Goal: Obtain resource: Obtain resource

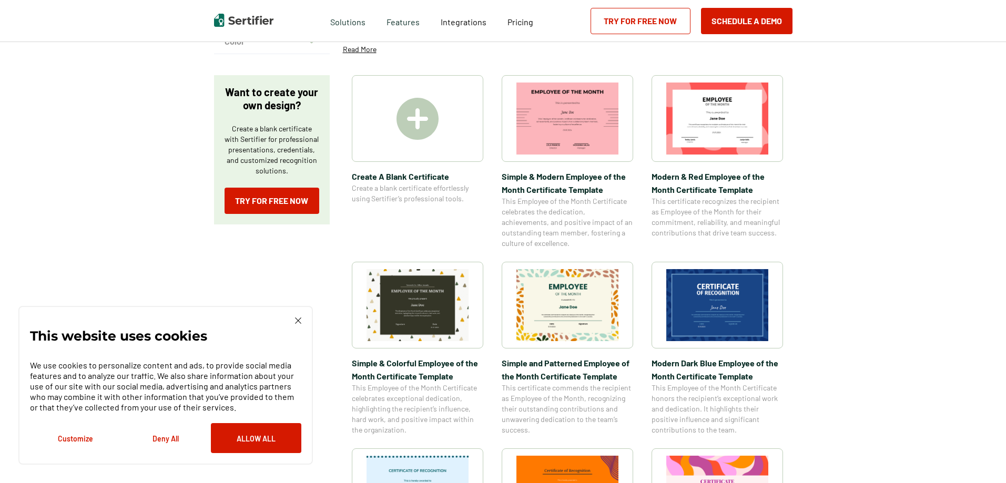
scroll to position [210, 0]
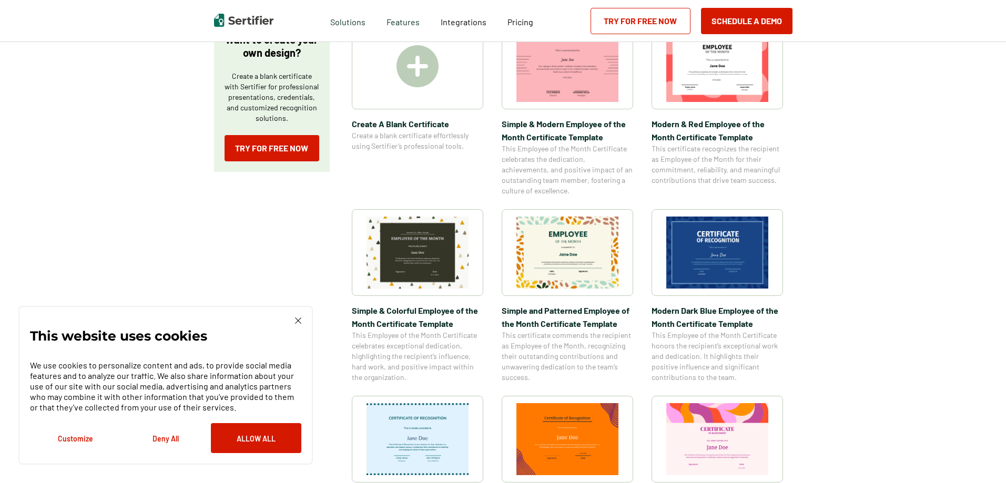
click at [697, 262] on img at bounding box center [717, 253] width 102 height 72
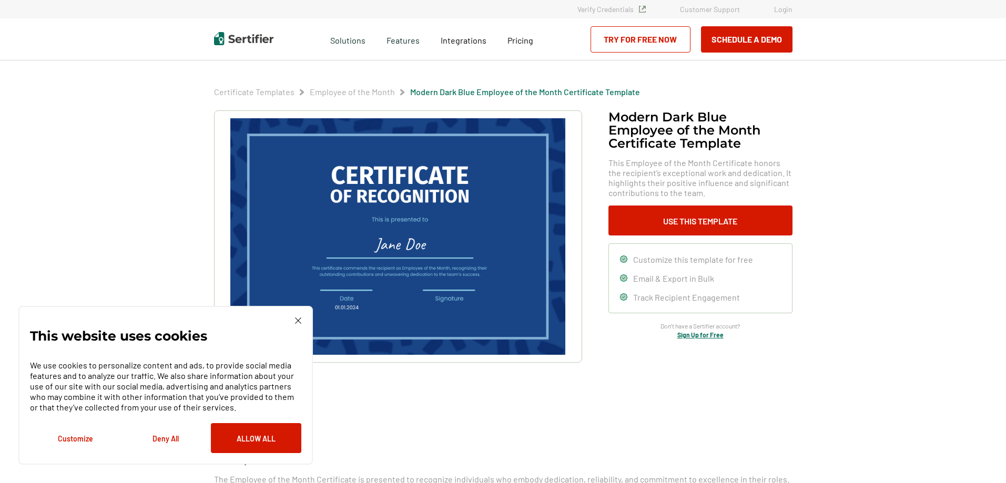
click at [296, 319] on img at bounding box center [298, 321] width 6 height 6
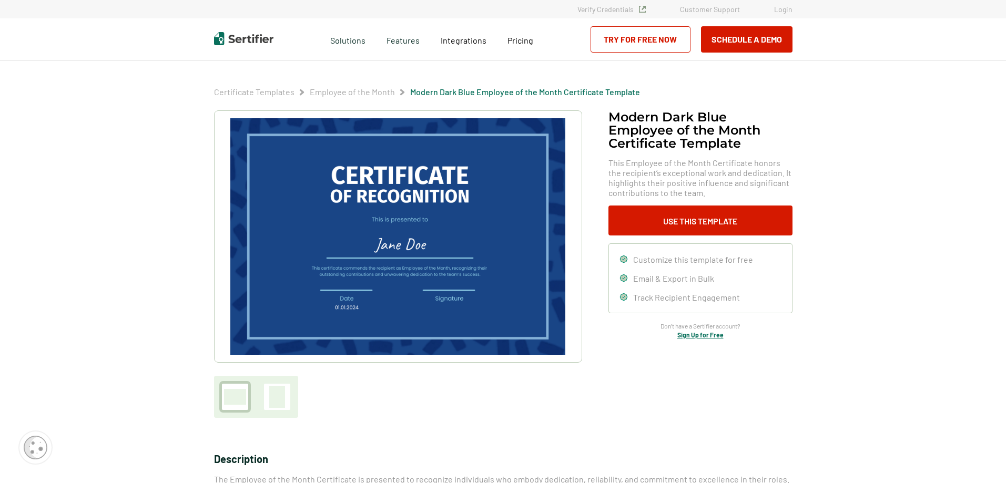
click at [418, 269] on img at bounding box center [397, 236] width 334 height 237
click at [626, 260] on icon at bounding box center [623, 259] width 7 height 7
click at [677, 222] on button "Use This Template" at bounding box center [700, 221] width 184 height 30
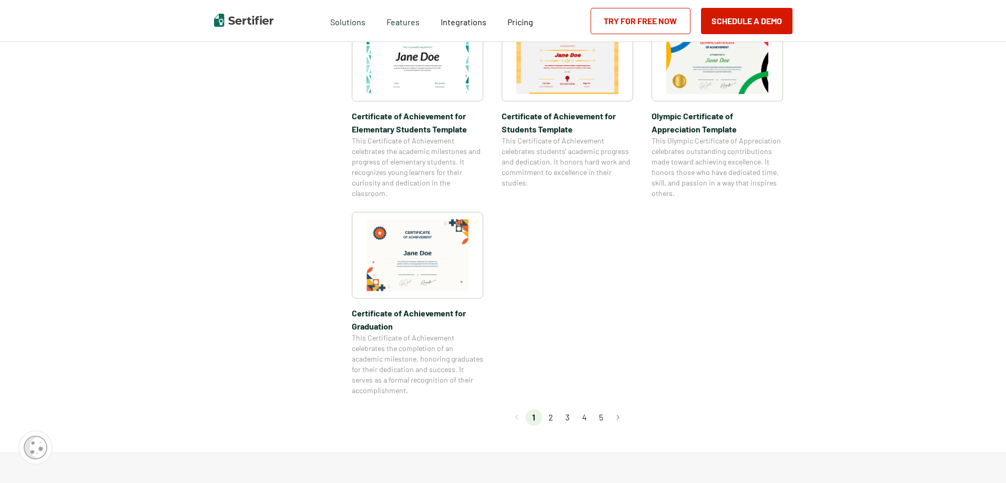
scroll to position [841, 0]
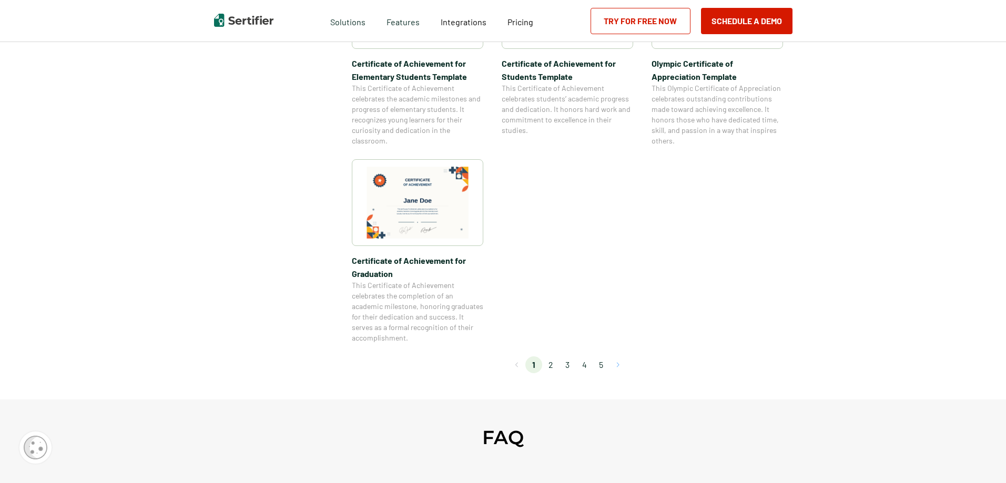
click at [618, 363] on button "Go to next page" at bounding box center [617, 365] width 17 height 17
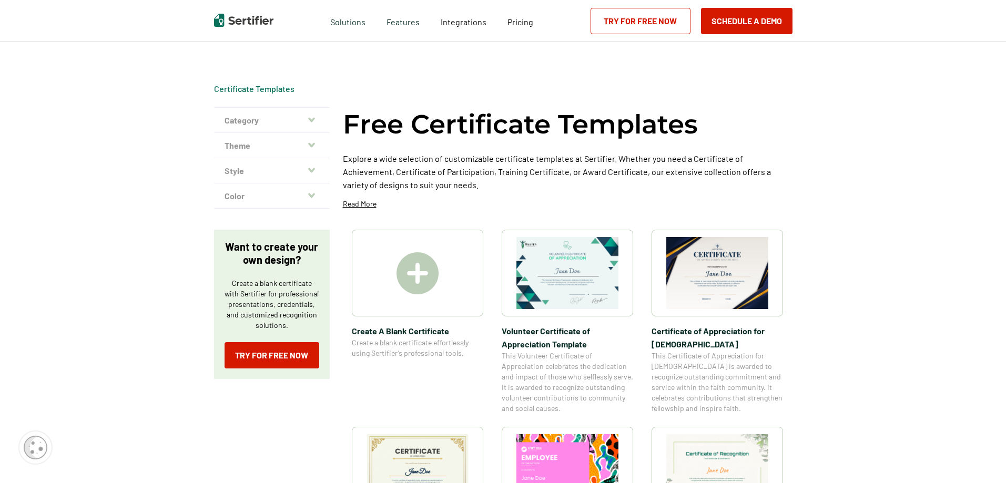
scroll to position [0, 0]
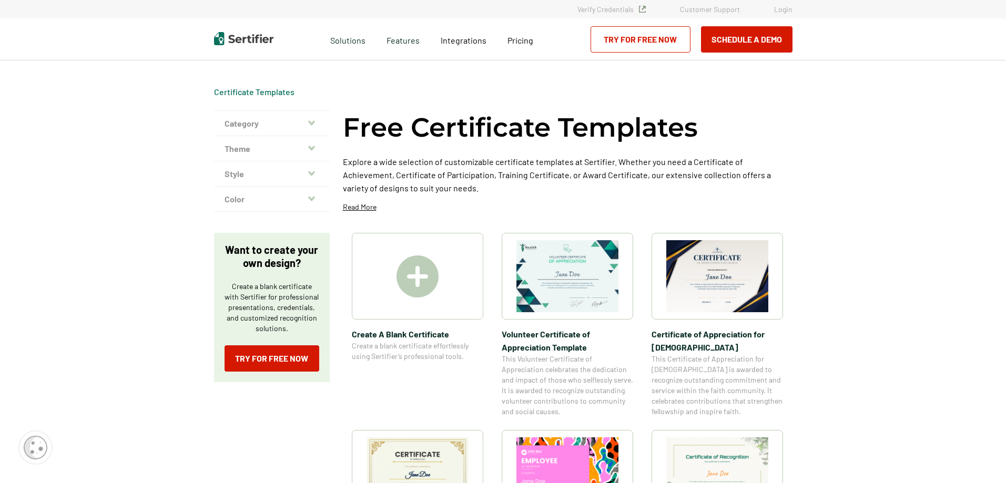
click at [423, 287] on img at bounding box center [417, 277] width 42 height 42
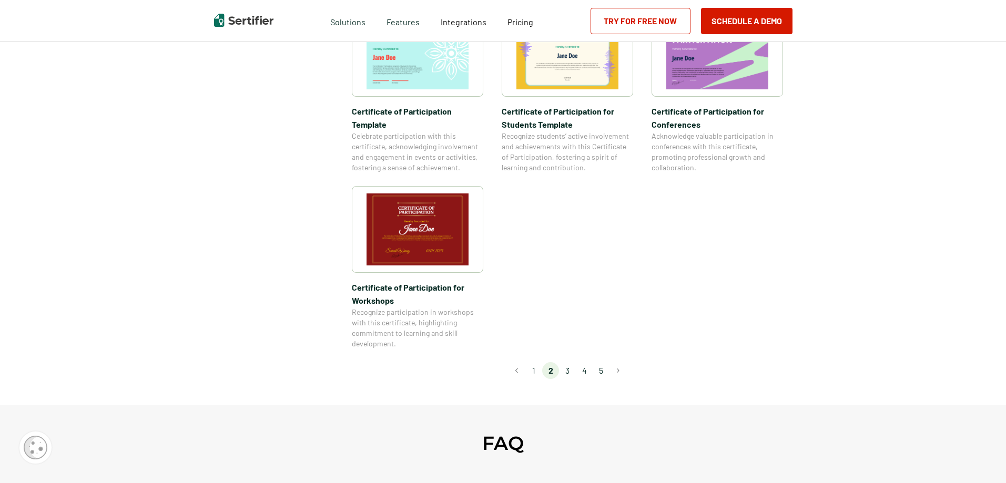
scroll to position [841, 0]
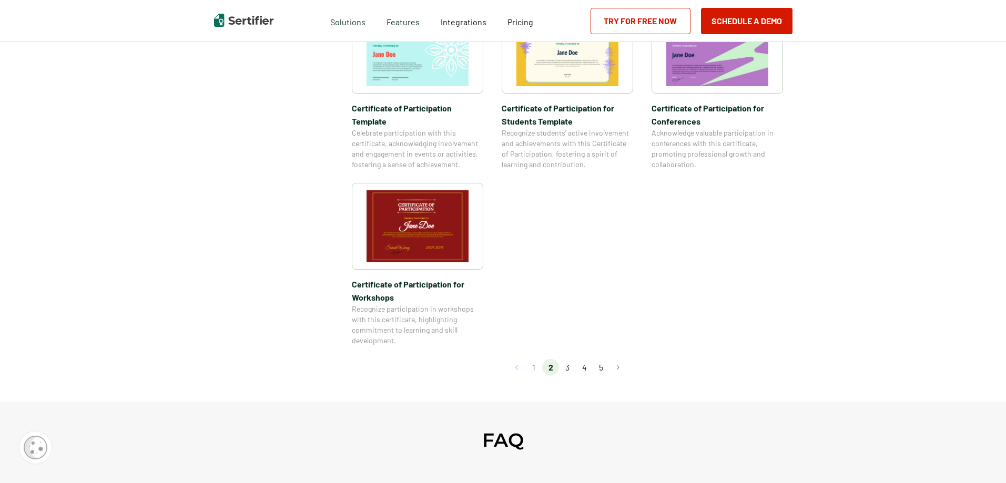
click at [518, 359] on button "Go to previous page" at bounding box center [516, 367] width 17 height 17
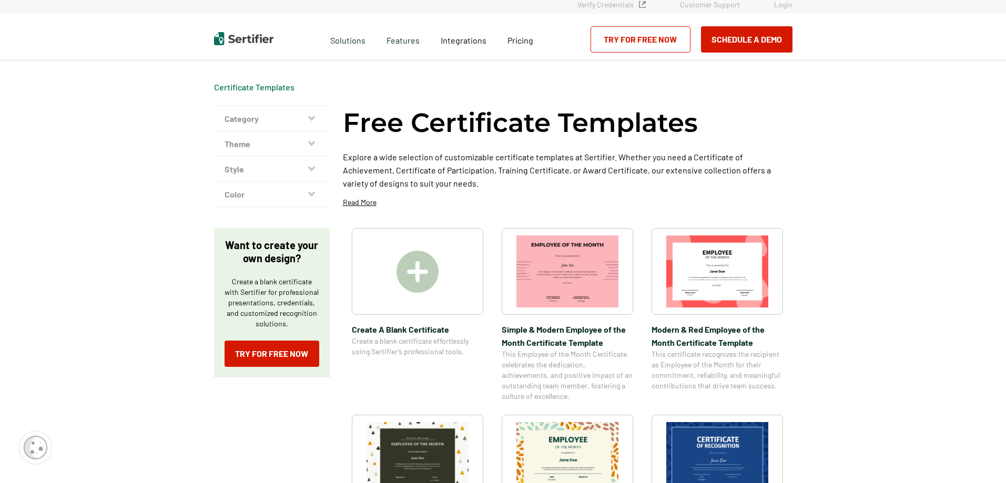
scroll to position [0, 0]
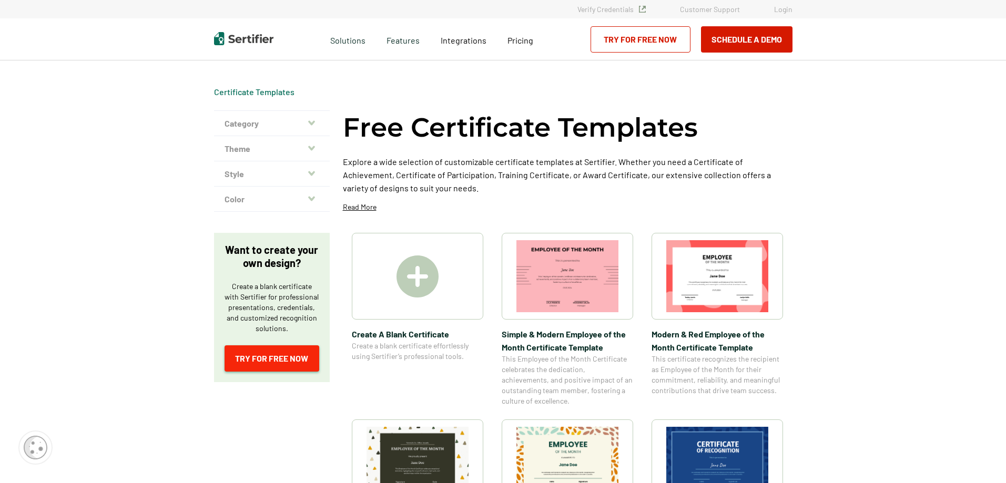
click at [280, 362] on link "Try for Free Now" at bounding box center [272, 358] width 95 height 26
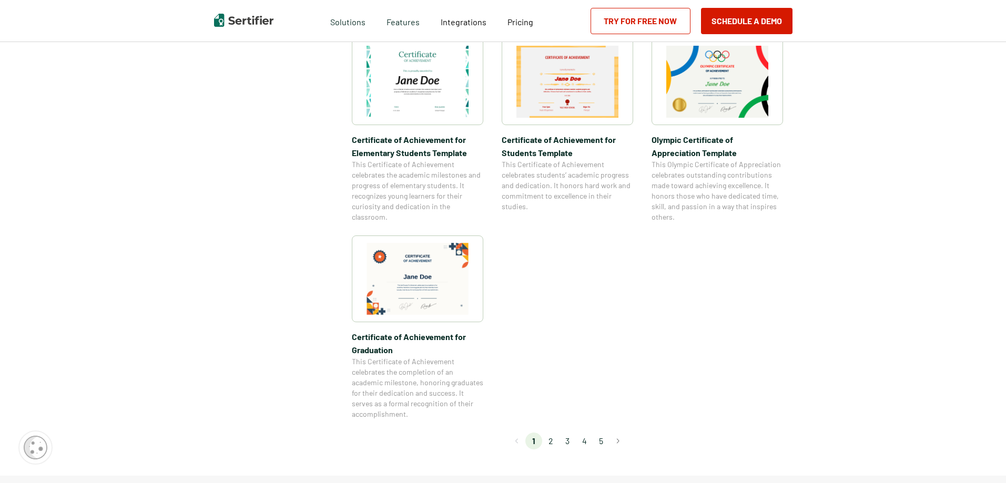
scroll to position [789, 0]
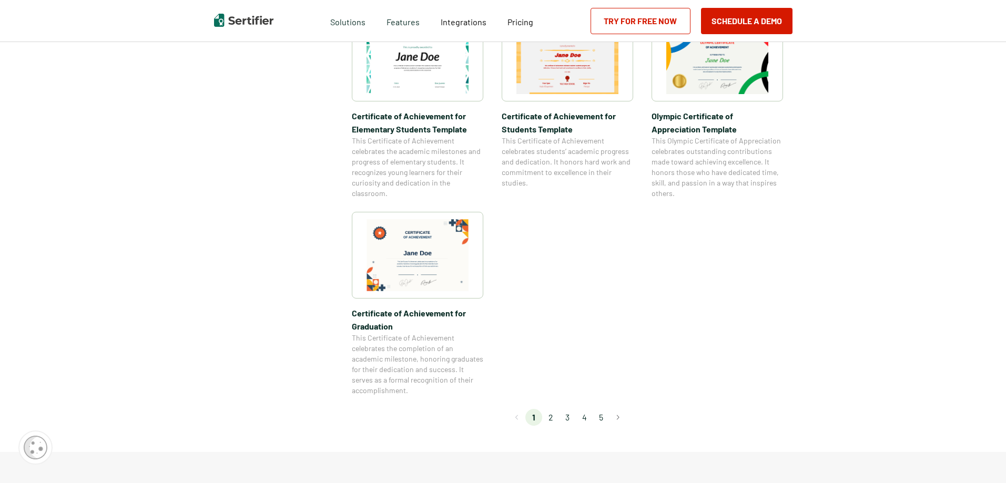
click at [553, 418] on li "2" at bounding box center [550, 417] width 17 height 17
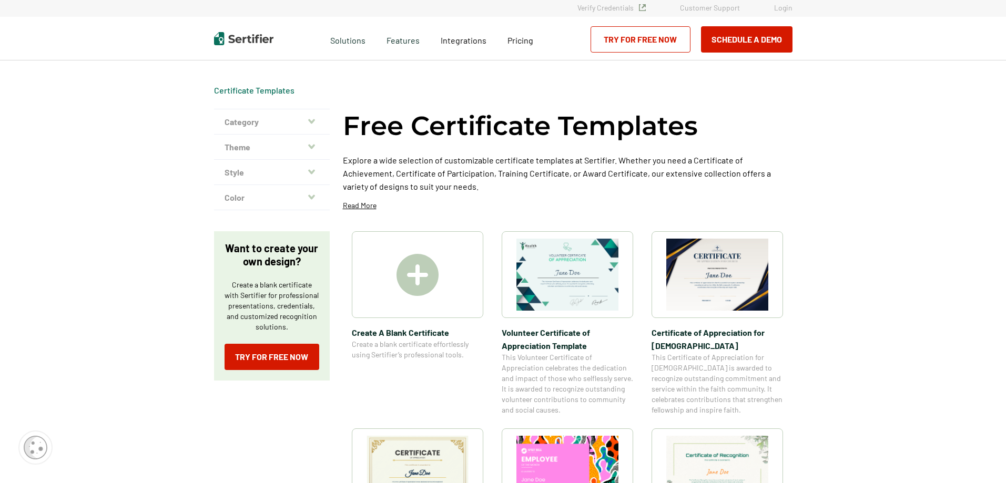
scroll to position [0, 0]
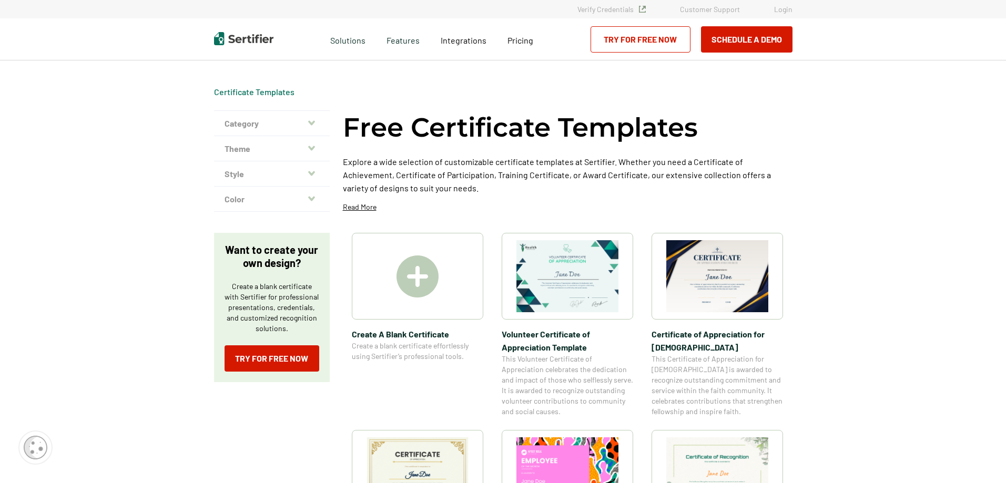
click at [313, 122] on icon "button" at bounding box center [311, 123] width 7 height 8
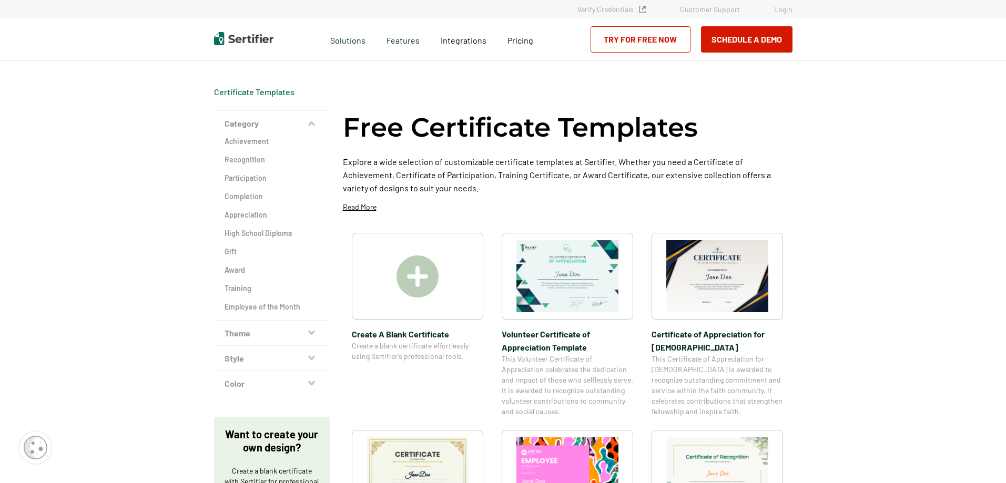
click at [313, 122] on icon "button" at bounding box center [311, 123] width 7 height 5
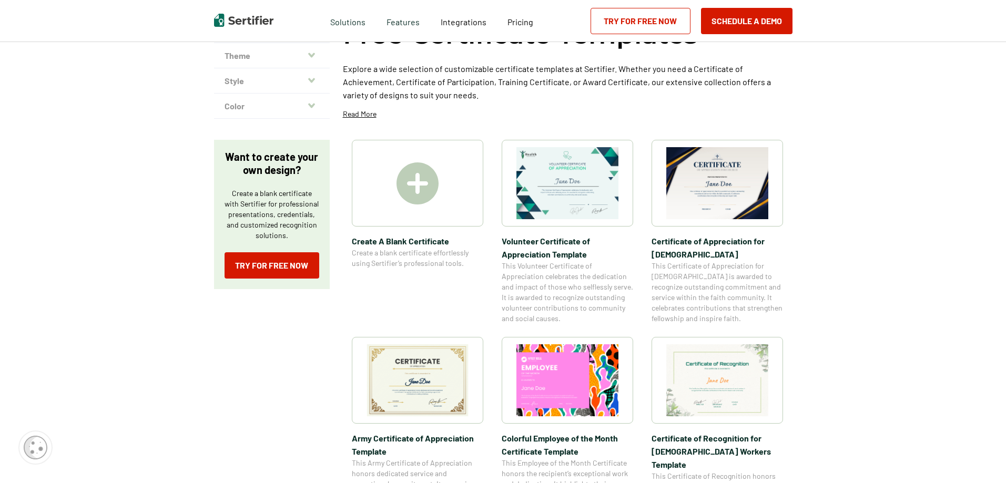
scroll to position [105, 0]
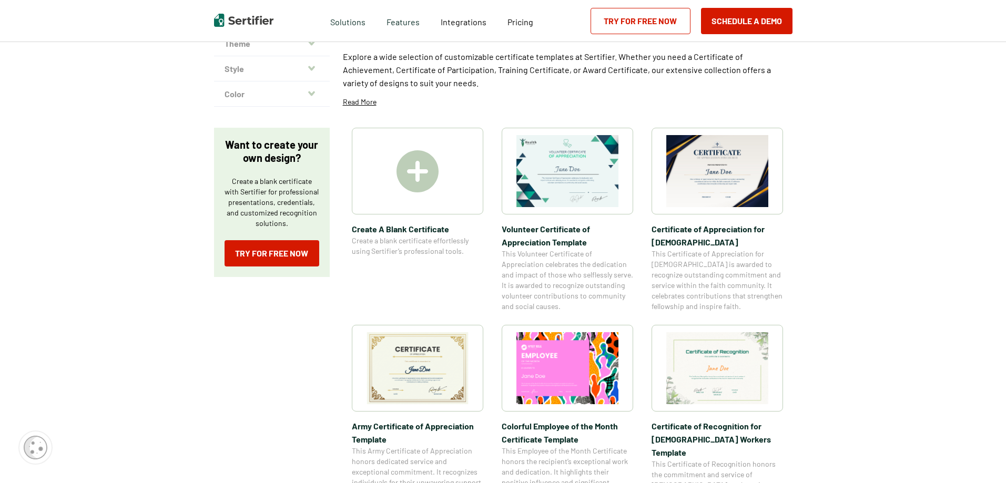
click at [427, 376] on img at bounding box center [418, 368] width 102 height 72
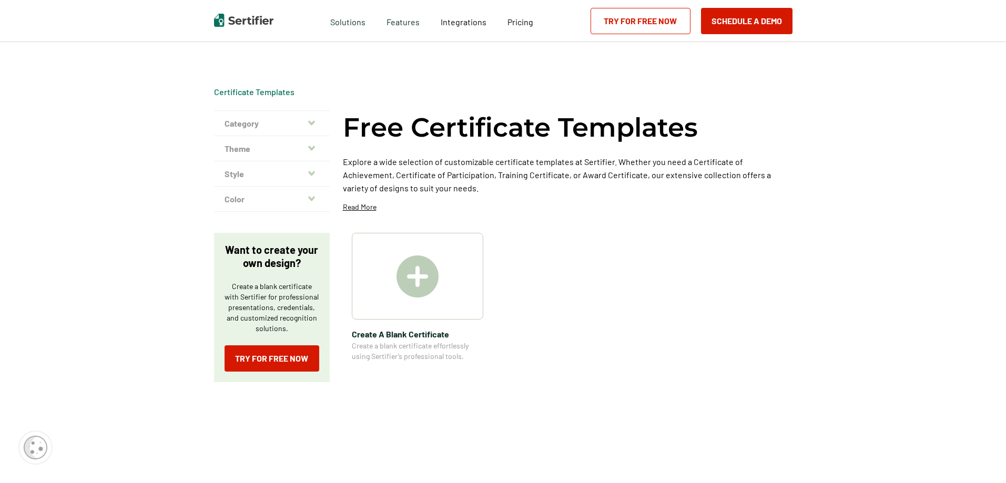
scroll to position [105, 0]
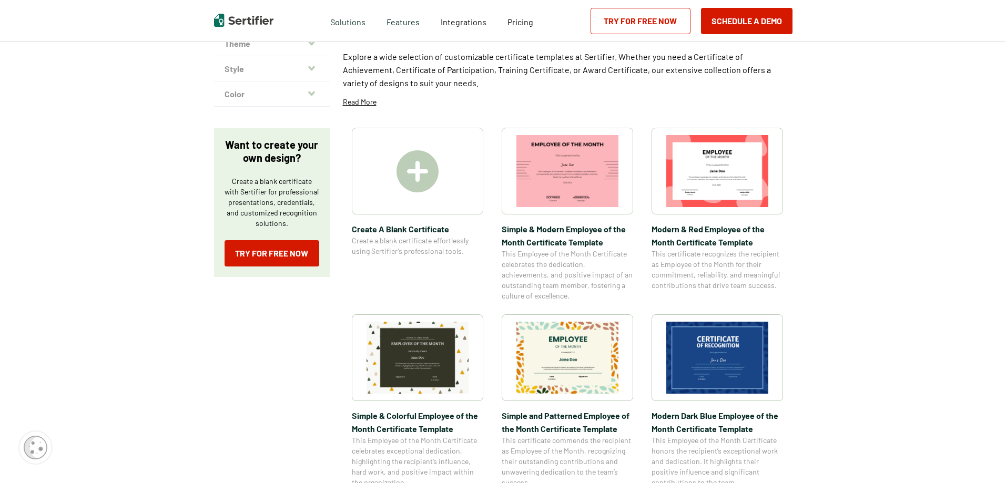
click at [563, 166] on img at bounding box center [567, 171] width 102 height 72
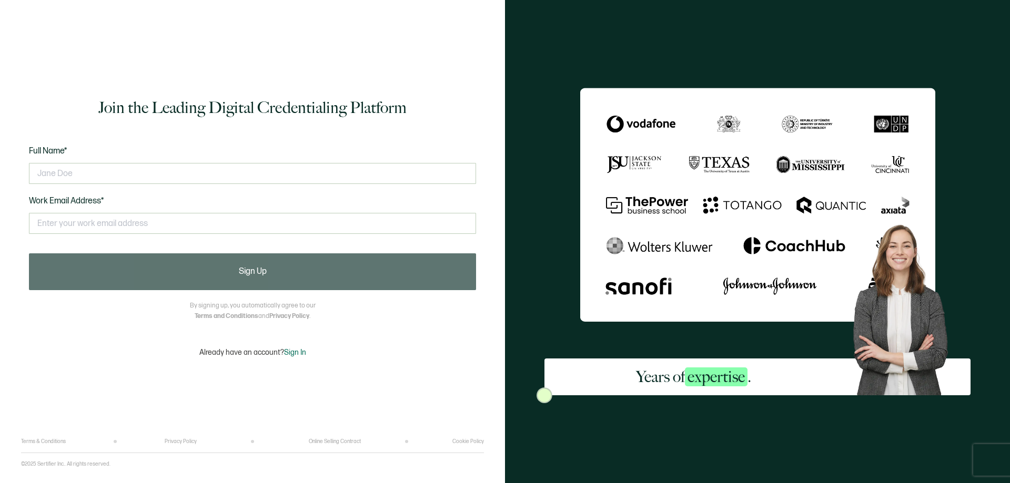
click at [290, 354] on span "Sign In" at bounding box center [295, 352] width 22 height 9
